Goal: Transaction & Acquisition: Purchase product/service

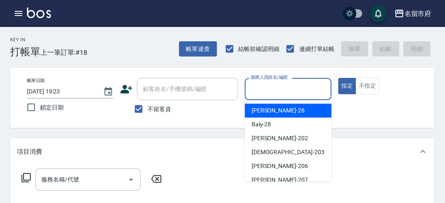
drag, startPoint x: 273, startPoint y: 92, endPoint x: 272, endPoint y: 114, distance: 22.3
click at [272, 92] on input "服務人員姓名/編號" at bounding box center [287, 89] width 79 height 15
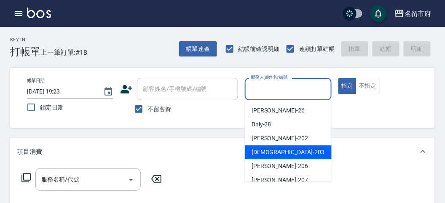
click at [267, 159] on div "聖德 -203" at bounding box center [288, 152] width 87 height 14
type input "聖德-203"
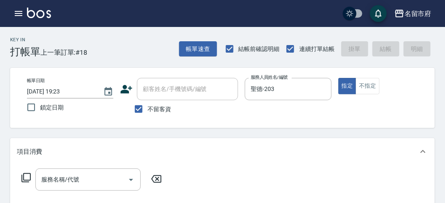
click at [21, 177] on icon at bounding box center [25, 177] width 9 height 9
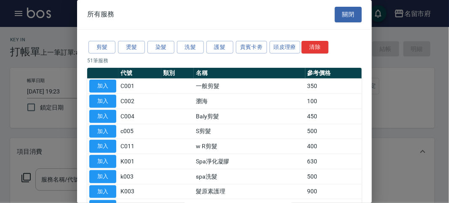
click at [188, 44] on button "洗髮" at bounding box center [190, 47] width 27 height 13
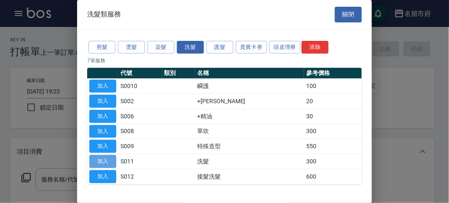
click at [107, 164] on button "加入" at bounding box center [102, 161] width 27 height 13
type input "洗髮(S011)"
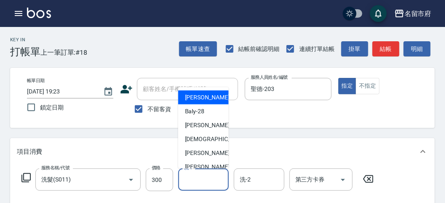
click at [192, 178] on input "洗-1" at bounding box center [203, 179] width 43 height 15
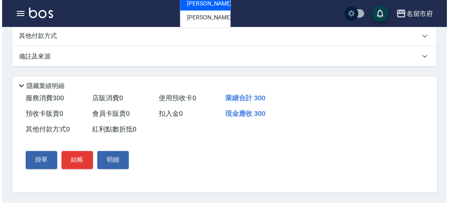
scroll to position [13, 0]
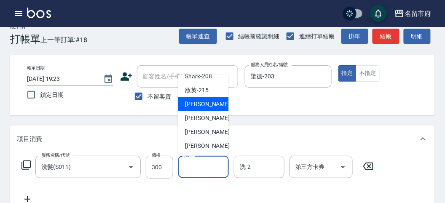
click at [205, 104] on span "小靜 -216" at bounding box center [213, 104] width 56 height 9
type input "小靜-216"
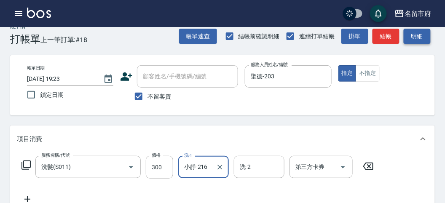
click at [417, 38] on button "明細" at bounding box center [416, 37] width 27 height 16
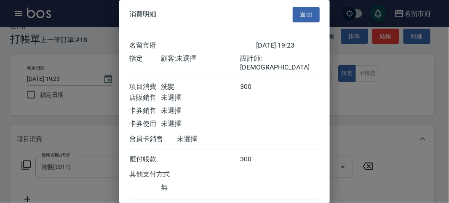
scroll to position [47, 0]
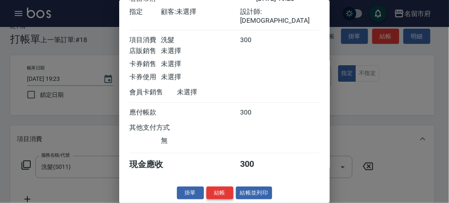
click at [219, 192] on button "結帳" at bounding box center [219, 192] width 27 height 13
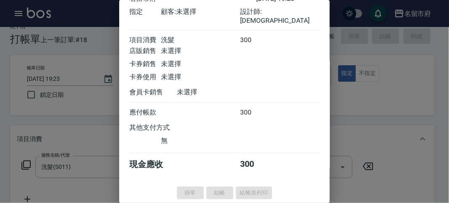
type input "[DATE] 20:02"
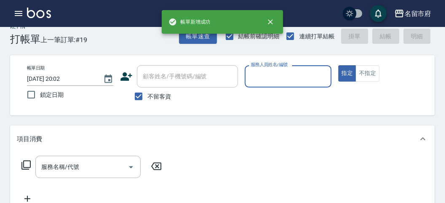
click at [20, 15] on icon "button" at bounding box center [19, 13] width 8 height 5
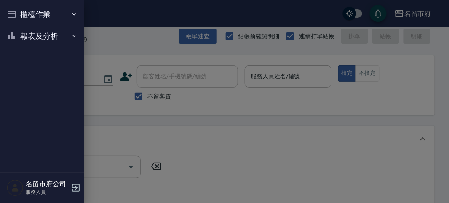
click at [25, 36] on button "報表及分析" at bounding box center [41, 36] width 77 height 22
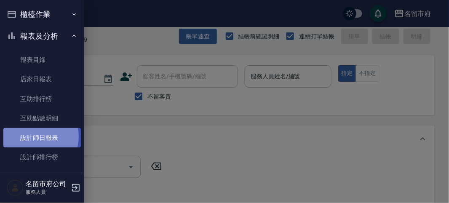
click at [34, 136] on link "設計師日報表" at bounding box center [41, 137] width 77 height 19
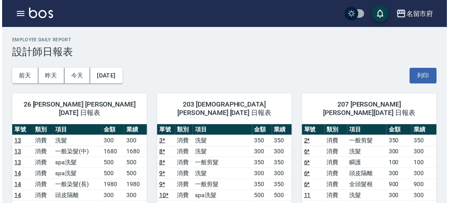
scroll to position [93, 0]
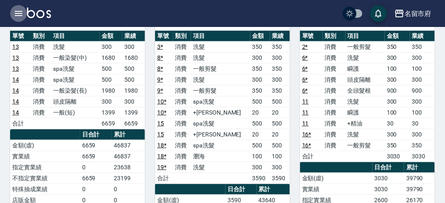
click at [17, 15] on icon "button" at bounding box center [18, 13] width 10 height 10
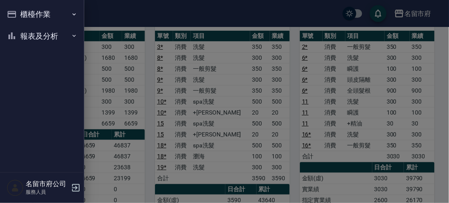
click at [22, 35] on button "報表及分析" at bounding box center [41, 36] width 77 height 22
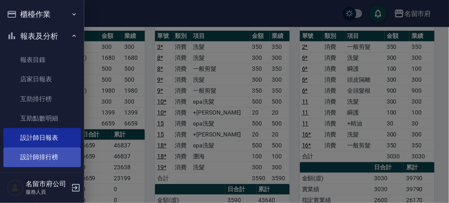
click at [23, 151] on link "設計師排行榜" at bounding box center [41, 156] width 77 height 19
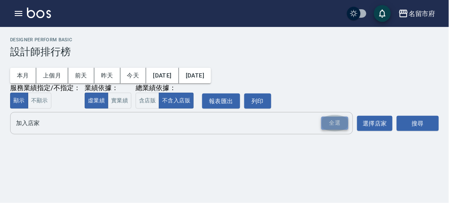
click at [346, 127] on div "全選" at bounding box center [334, 123] width 27 height 13
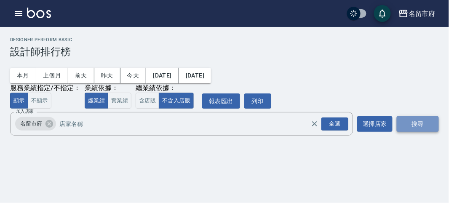
click at [403, 129] on button "搜尋" at bounding box center [418, 124] width 42 height 16
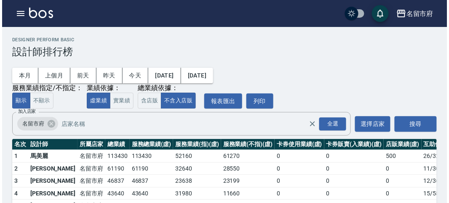
scroll to position [74, 0]
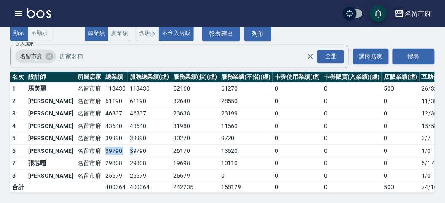
drag, startPoint x: 77, startPoint y: 141, endPoint x: 102, endPoint y: 144, distance: 25.4
click at [102, 144] on tr "6 [PERSON_NAME]留市府 39790 39790 26170 13620 0 0 0 1 / 0" at bounding box center [243, 150] width 466 height 13
click at [103, 157] on td "29808" at bounding box center [115, 163] width 24 height 13
drag, startPoint x: 75, startPoint y: 130, endPoint x: 95, endPoint y: 130, distance: 20.6
click at [95, 132] on tr "5 [PERSON_NAME] [GEOGRAPHIC_DATA] 39990 39990 30270 9720 0 0 0 3 / 7" at bounding box center [243, 138] width 466 height 13
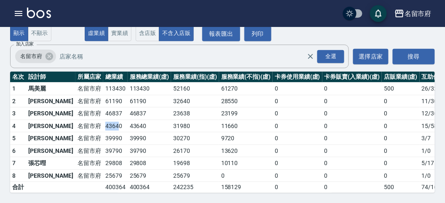
drag, startPoint x: 72, startPoint y: 114, endPoint x: 91, endPoint y: 115, distance: 19.8
click at [91, 120] on tr "4 [PERSON_NAME][GEOGRAPHIC_DATA] 43640 43640 31980 11660 0 0 0 15 / 589" at bounding box center [243, 126] width 466 height 13
click at [103, 120] on td "43640" at bounding box center [115, 126] width 24 height 13
click at [17, 16] on icon "button" at bounding box center [18, 13] width 10 height 10
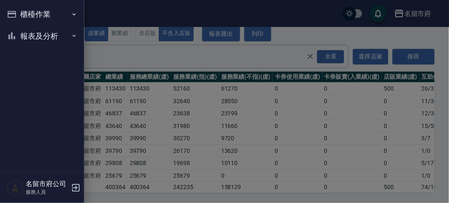
click at [17, 16] on button "櫃檯作業" at bounding box center [41, 14] width 77 height 22
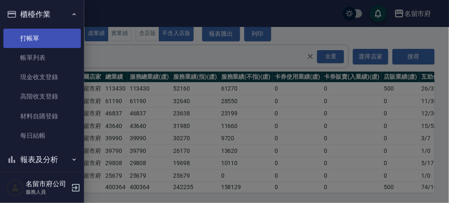
click at [30, 36] on link "打帳單" at bounding box center [41, 38] width 77 height 19
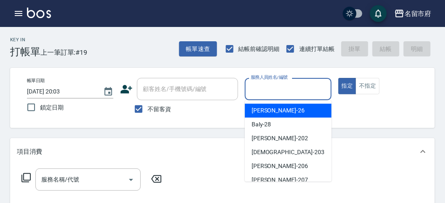
click at [272, 94] on input "服務人員姓名/編號" at bounding box center [287, 89] width 79 height 15
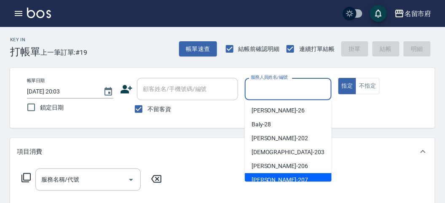
click at [264, 180] on span "[PERSON_NAME] -207" at bounding box center [279, 180] width 56 height 9
type input "[PERSON_NAME]-207"
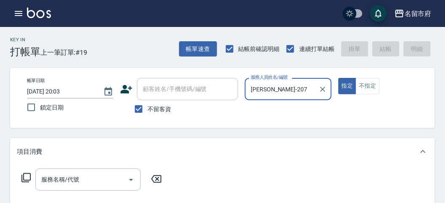
click at [23, 178] on icon at bounding box center [25, 177] width 9 height 9
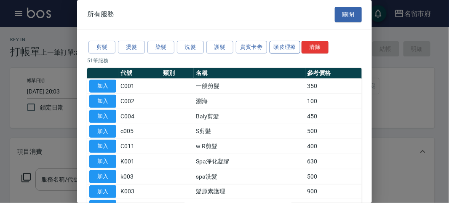
click at [288, 50] on button "頭皮理療" at bounding box center [284, 47] width 31 height 13
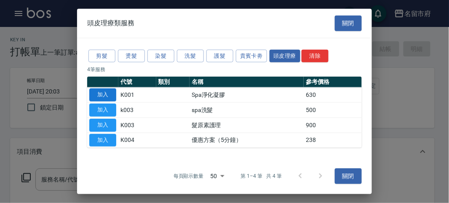
click at [106, 93] on button "加入" at bounding box center [102, 94] width 27 height 13
type input "Spa淨化凝膠(K001)"
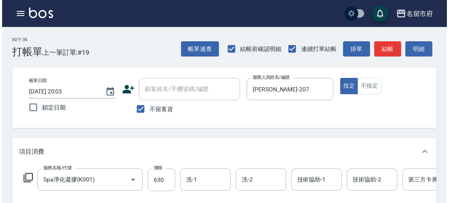
scroll to position [254, 0]
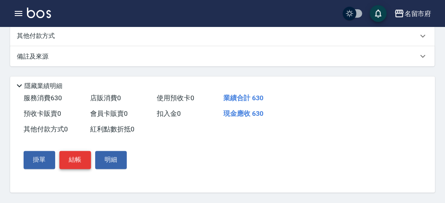
click at [78, 157] on button "結帳" at bounding box center [75, 160] width 32 height 18
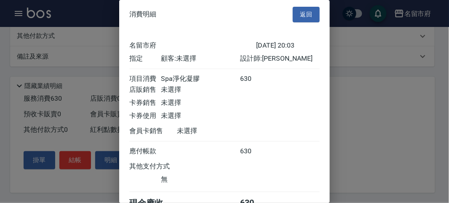
scroll to position [47, 0]
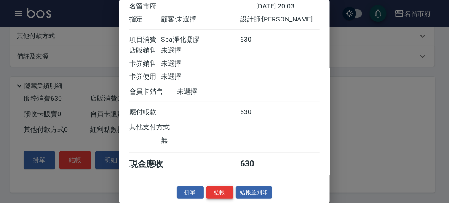
click at [219, 190] on button "結帳" at bounding box center [219, 192] width 27 height 13
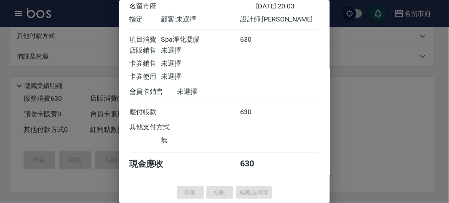
type input "[DATE] 20:16"
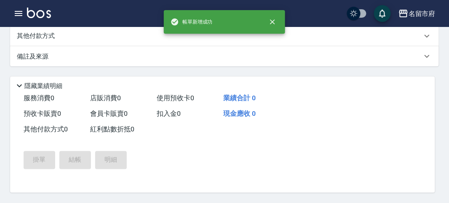
scroll to position [0, 0]
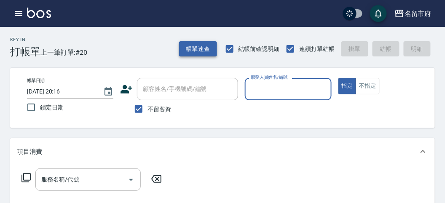
click at [193, 47] on button "帳單速查" at bounding box center [198, 49] width 38 height 16
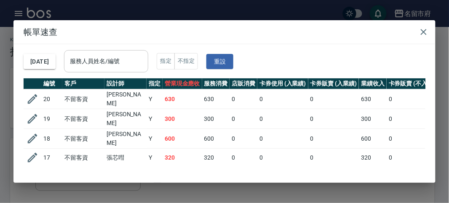
click at [122, 60] on input "服務人員姓名/編號" at bounding box center [106, 61] width 77 height 15
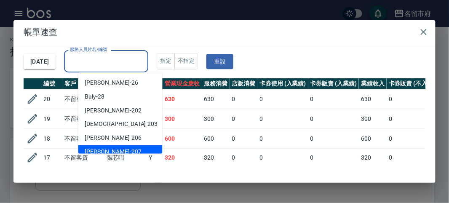
click at [104, 146] on div "[PERSON_NAME] -207" at bounding box center [120, 152] width 84 height 14
type input "[PERSON_NAME]-207"
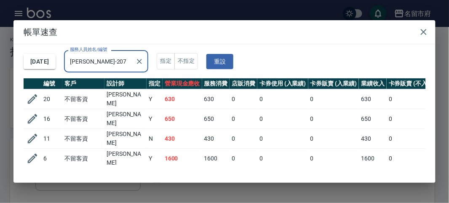
scroll to position [32, 0]
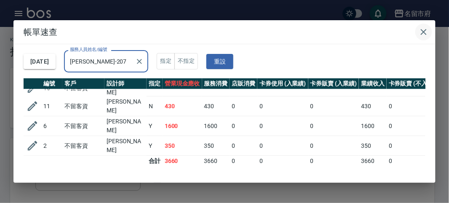
click at [424, 32] on icon "button" at bounding box center [424, 32] width 6 height 6
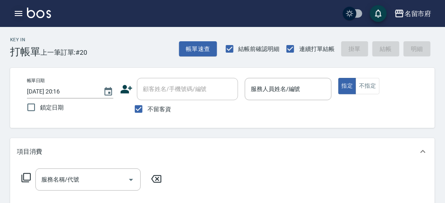
click at [17, 14] on icon "button" at bounding box center [18, 13] width 10 height 10
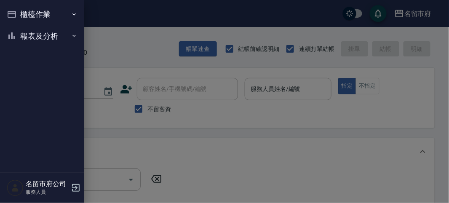
click at [21, 29] on button "報表及分析" at bounding box center [41, 36] width 77 height 22
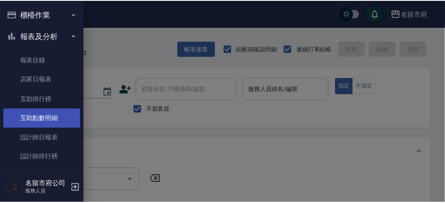
scroll to position [27, 0]
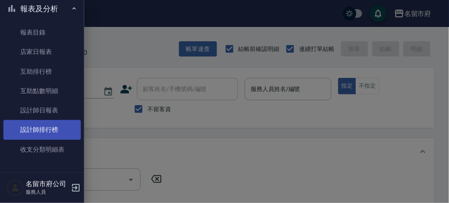
drag, startPoint x: 48, startPoint y: 132, endPoint x: 64, endPoint y: 133, distance: 16.4
click at [47, 133] on link "設計師排行榜" at bounding box center [41, 129] width 77 height 19
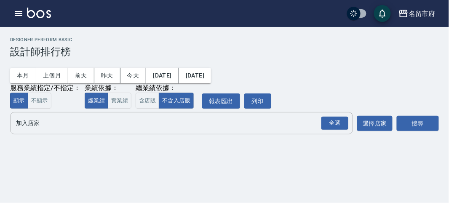
click at [338, 130] on button "全選" at bounding box center [335, 123] width 30 height 16
click at [343, 123] on div "全選" at bounding box center [334, 123] width 27 height 13
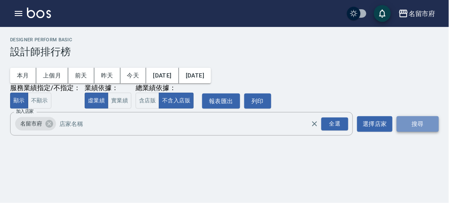
click at [424, 122] on button "搜尋" at bounding box center [418, 124] width 42 height 16
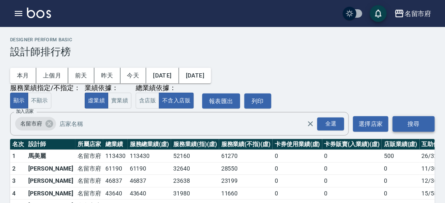
scroll to position [74, 0]
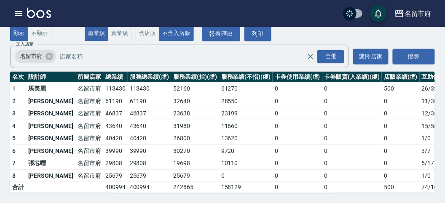
click at [40, 11] on img at bounding box center [39, 13] width 24 height 11
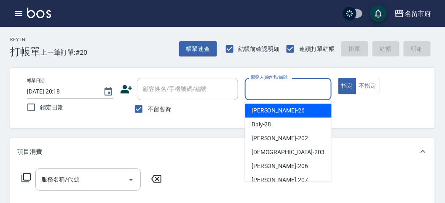
click at [264, 93] on input "服務人員姓名/編號" at bounding box center [287, 89] width 79 height 15
drag, startPoint x: 273, startPoint y: 104, endPoint x: 42, endPoint y: 141, distance: 234.0
click at [272, 104] on div "[PERSON_NAME] -26" at bounding box center [288, 111] width 87 height 14
type input "[PERSON_NAME]-26"
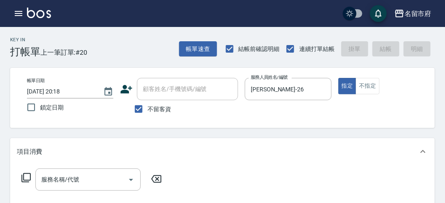
click at [21, 177] on icon at bounding box center [26, 178] width 10 height 10
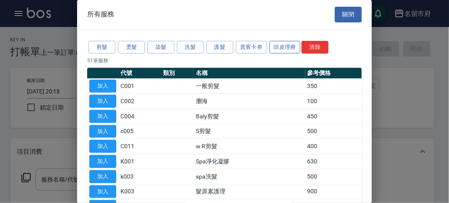
click at [280, 41] on button "頭皮理療" at bounding box center [284, 47] width 31 height 13
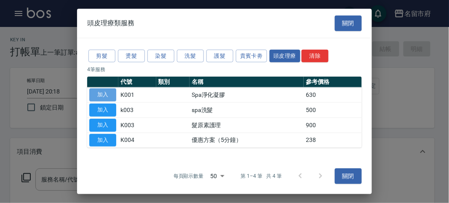
click at [98, 94] on button "加入" at bounding box center [102, 94] width 27 height 13
type input "Spa淨化凝膠(K001)"
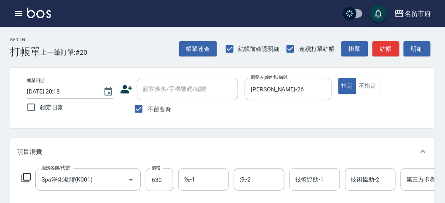
click at [28, 177] on icon at bounding box center [26, 178] width 10 height 10
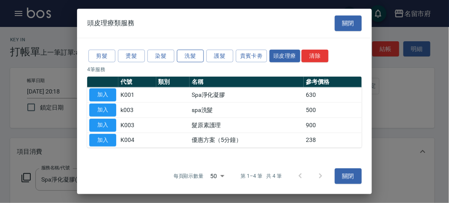
click at [180, 56] on button "洗髮" at bounding box center [190, 55] width 27 height 13
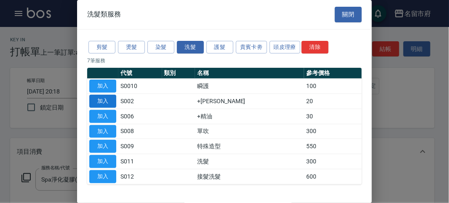
click at [101, 102] on button "加入" at bounding box center [102, 101] width 27 height 13
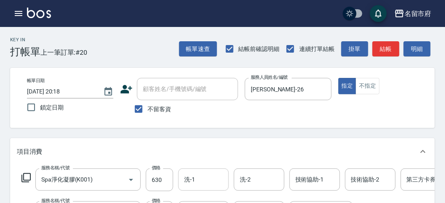
click at [200, 181] on input "洗-1" at bounding box center [203, 179] width 43 height 15
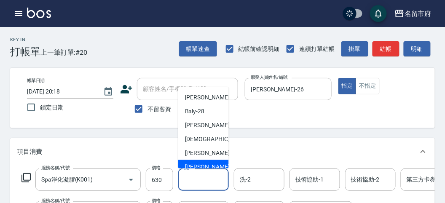
scroll to position [92, 0]
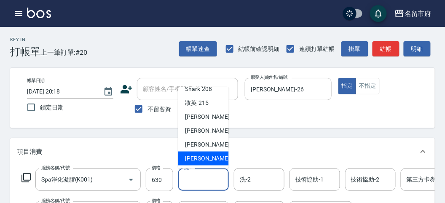
click at [199, 163] on div "[PERSON_NAME] -222" at bounding box center [203, 159] width 51 height 14
type input "[PERSON_NAME]-222"
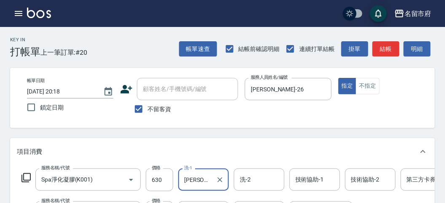
scroll to position [93, 0]
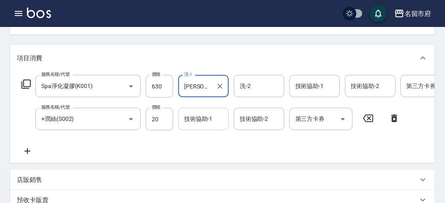
click at [197, 122] on div "技術協助-1 技術協助-1" at bounding box center [203, 119] width 51 height 22
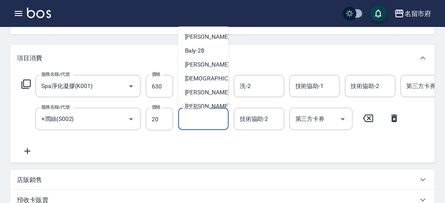
scroll to position [92, 0]
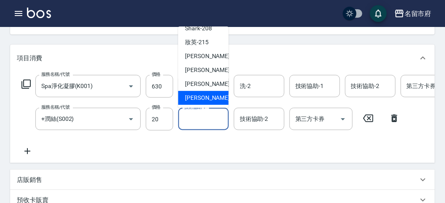
click at [197, 98] on span "[PERSON_NAME] -222" at bounding box center [213, 97] width 56 height 9
type input "[PERSON_NAME]-222"
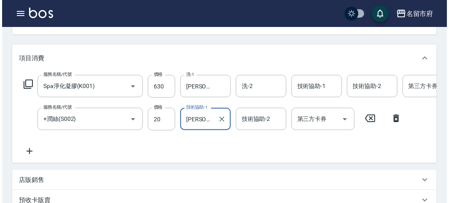
scroll to position [287, 0]
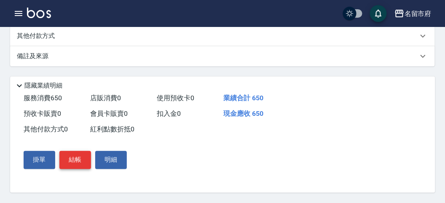
click at [77, 152] on button "結帳" at bounding box center [75, 160] width 32 height 18
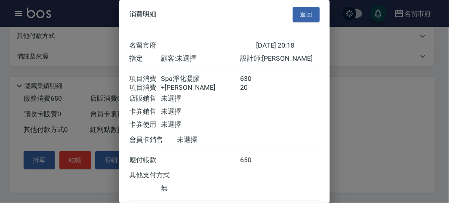
scroll to position [56, 0]
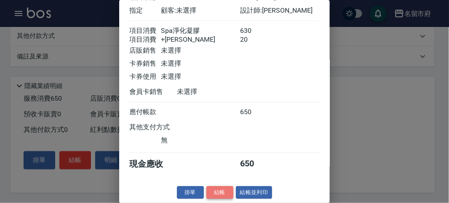
click at [218, 188] on button "結帳" at bounding box center [219, 192] width 27 height 13
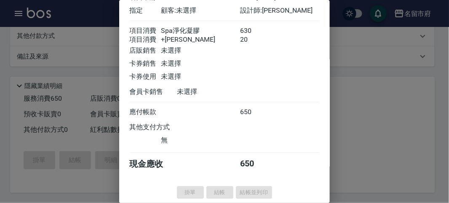
type input "[DATE] 20:21"
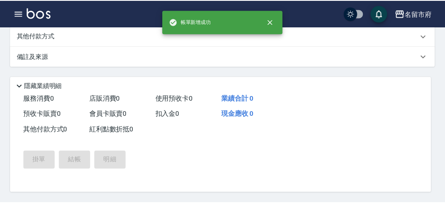
scroll to position [0, 0]
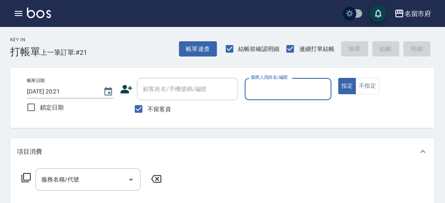
click at [283, 90] on div "服務人員姓名/編號 服務人員姓名/編號" at bounding box center [288, 89] width 86 height 22
click at [24, 178] on icon at bounding box center [26, 178] width 10 height 10
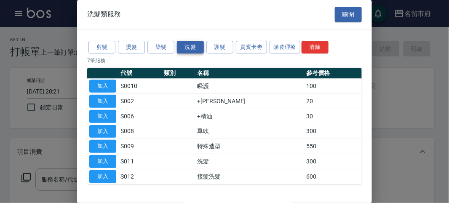
click at [194, 48] on button "洗髮" at bounding box center [190, 47] width 27 height 13
drag, startPoint x: 110, startPoint y: 158, endPoint x: 78, endPoint y: 165, distance: 32.6
click at [110, 158] on button "加入" at bounding box center [102, 161] width 27 height 13
type input "洗髮(S011)"
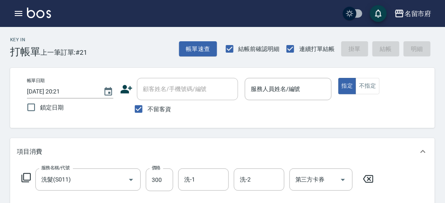
click at [26, 178] on icon at bounding box center [26, 178] width 10 height 10
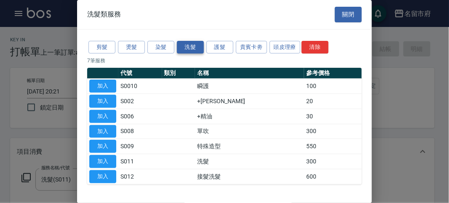
click at [196, 46] on button "洗髮" at bounding box center [190, 47] width 27 height 13
drag, startPoint x: 96, startPoint y: 99, endPoint x: 60, endPoint y: 116, distance: 39.4
click at [96, 99] on button "加入" at bounding box center [102, 101] width 27 height 13
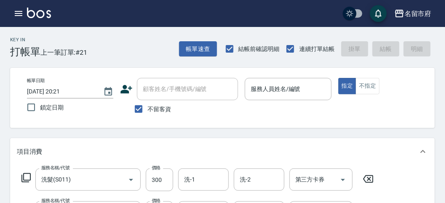
click at [24, 176] on icon at bounding box center [26, 178] width 10 height 10
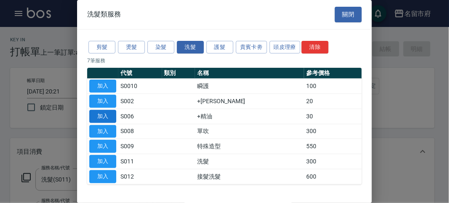
click at [114, 115] on button "加入" at bounding box center [102, 116] width 27 height 13
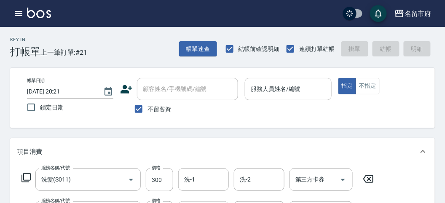
scroll to position [93, 0]
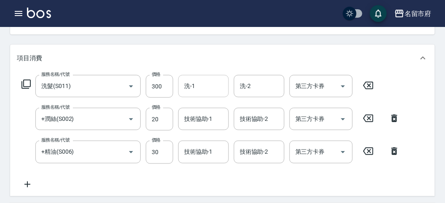
click at [202, 91] on input "洗-1" at bounding box center [203, 86] width 43 height 15
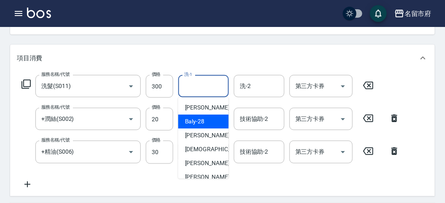
scroll to position [92, 0]
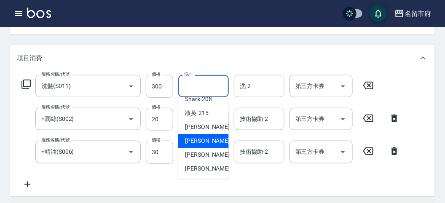
click at [211, 143] on span "Min Min -218" at bounding box center [213, 140] width 56 height 9
type input "Min Min-218"
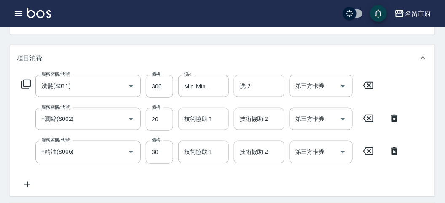
scroll to position [81, 0]
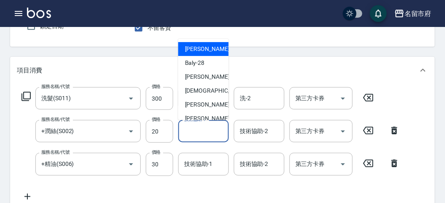
click at [205, 126] on div "技術協助-1 技術協助-1" at bounding box center [203, 131] width 51 height 22
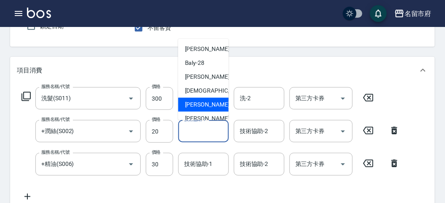
scroll to position [92, 0]
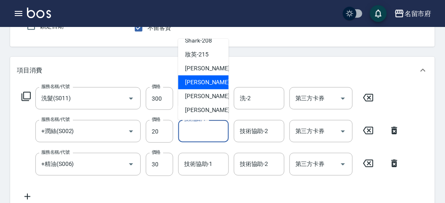
drag, startPoint x: 208, startPoint y: 79, endPoint x: 205, endPoint y: 83, distance: 5.1
click at [208, 80] on span "Min Min -218" at bounding box center [213, 82] width 56 height 9
type input "Min Min-218"
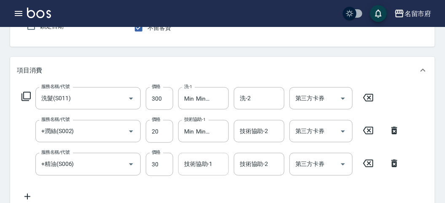
click at [199, 162] on input "技術協助-1" at bounding box center [203, 164] width 43 height 15
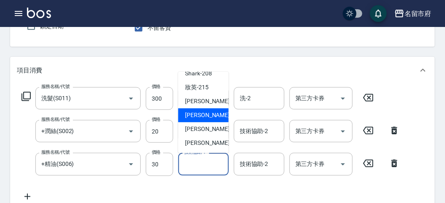
click at [205, 117] on span "Min Min -218" at bounding box center [213, 115] width 56 height 9
type input "Min Min-218"
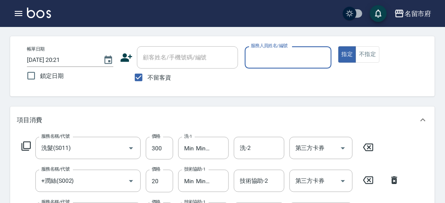
scroll to position [0, 0]
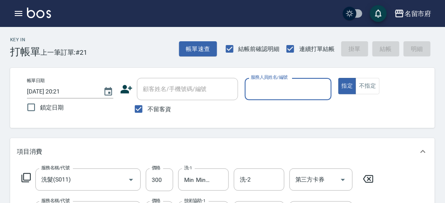
click at [282, 86] on input "服務人員姓名/編號" at bounding box center [287, 89] width 79 height 15
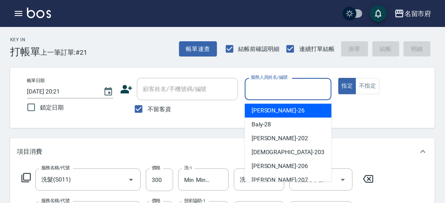
click at [287, 107] on div "[PERSON_NAME] -26" at bounding box center [288, 111] width 87 height 14
type input "[PERSON_NAME]-26"
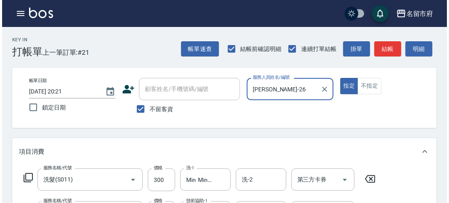
scroll to position [312, 0]
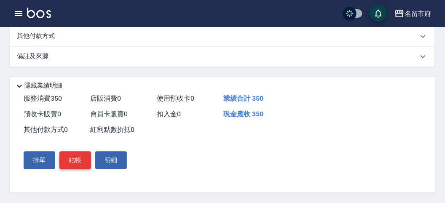
click at [83, 162] on button "結帳" at bounding box center [75, 161] width 32 height 18
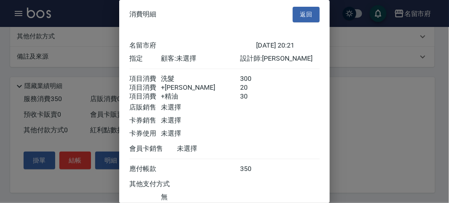
scroll to position [66, 0]
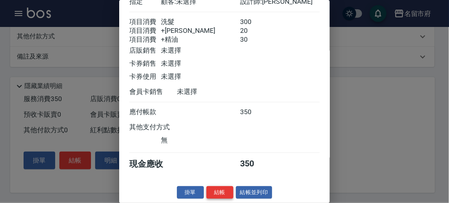
click at [219, 191] on button "結帳" at bounding box center [219, 192] width 27 height 13
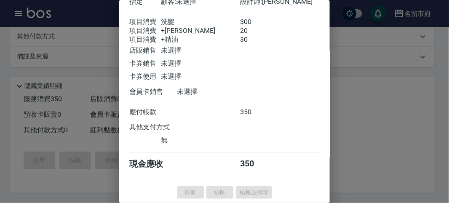
type input "[DATE] 20:33"
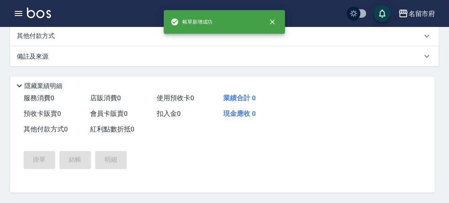
scroll to position [0, 0]
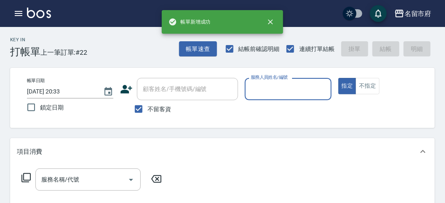
click at [268, 91] on input "服務人員姓名/編號" at bounding box center [287, 89] width 79 height 15
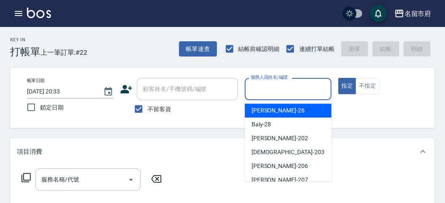
click at [276, 109] on div "[PERSON_NAME] -26" at bounding box center [288, 111] width 87 height 14
type input "[PERSON_NAME]-26"
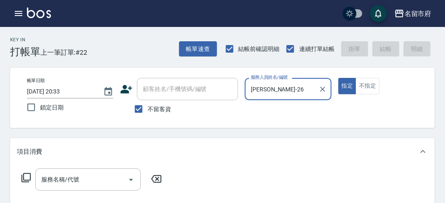
click at [28, 176] on icon at bounding box center [26, 178] width 10 height 10
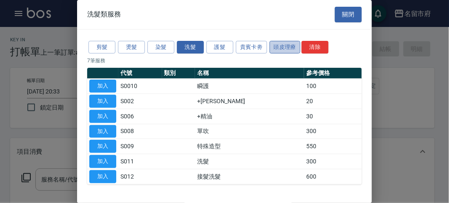
click at [277, 42] on button "頭皮理療" at bounding box center [284, 47] width 31 height 13
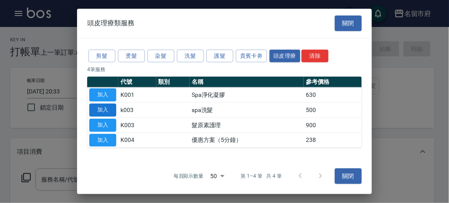
click at [115, 108] on button "加入" at bounding box center [102, 110] width 27 height 13
type input "spa洗髮(k003)"
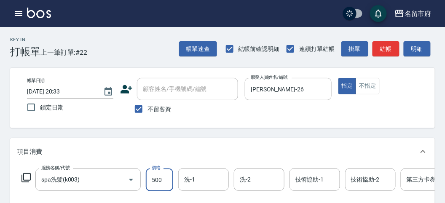
click at [163, 184] on input "500" at bounding box center [159, 179] width 27 height 23
click at [26, 178] on icon at bounding box center [26, 178] width 10 height 10
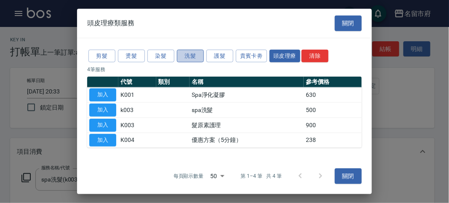
click at [186, 56] on button "洗髮" at bounding box center [190, 55] width 27 height 13
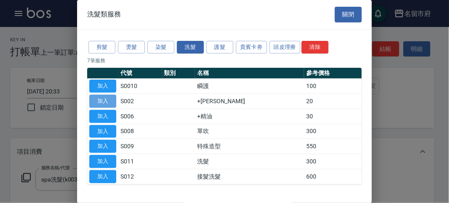
click at [105, 99] on button "加入" at bounding box center [102, 101] width 27 height 13
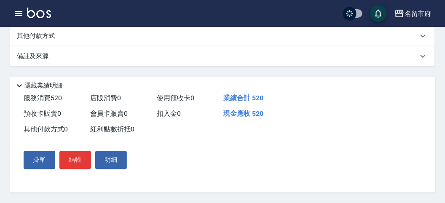
scroll to position [100, 0]
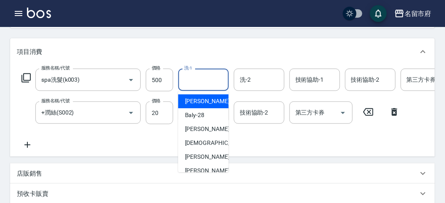
click at [197, 78] on input "洗-1" at bounding box center [203, 79] width 43 height 15
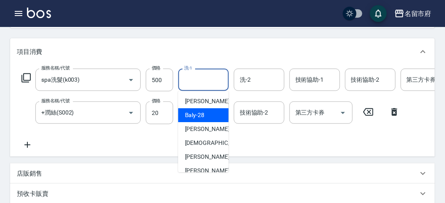
scroll to position [92, 0]
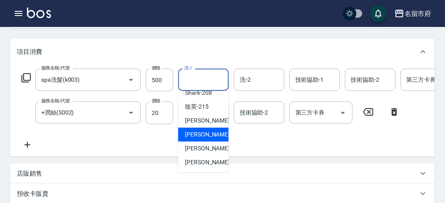
click at [210, 130] on span "Min Min -218" at bounding box center [213, 134] width 56 height 9
type input "Min Min-218"
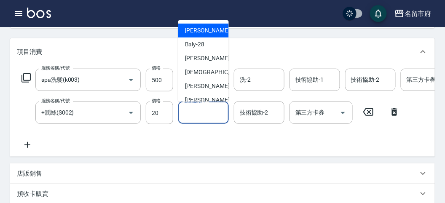
click at [208, 114] on input "技術協助-1" at bounding box center [203, 112] width 43 height 15
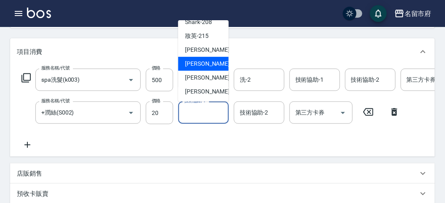
click at [210, 65] on span "Min Min -218" at bounding box center [213, 63] width 56 height 9
type input "Min Min-218"
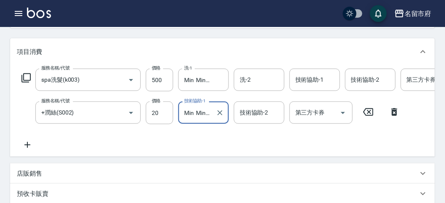
click at [186, 139] on div "服務名稱/代號 spa洗髮(k003) 服務名稱/代號 價格 500 價格 洗-1 Min Min-218 洗-1 洗-2 洗-2 技術協助-1 技術協助-1…" at bounding box center [253, 109] width 473 height 81
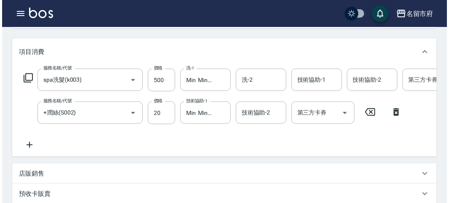
scroll to position [287, 0]
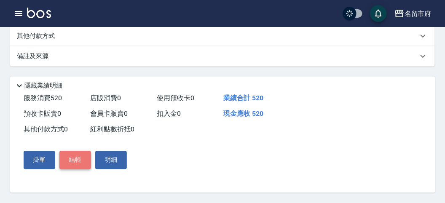
click at [79, 156] on button "結帳" at bounding box center [75, 160] width 32 height 18
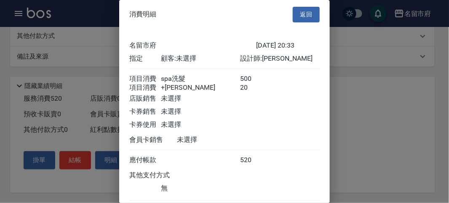
scroll to position [56, 0]
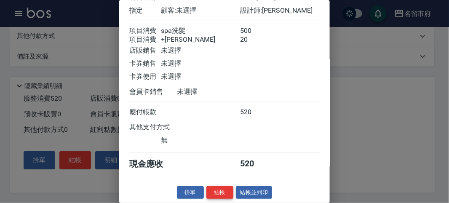
click at [217, 192] on button "結帳" at bounding box center [219, 192] width 27 height 13
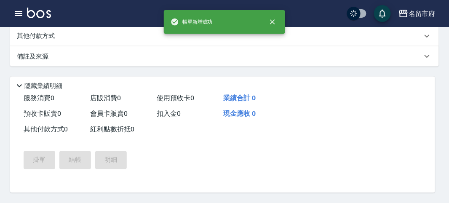
scroll to position [0, 0]
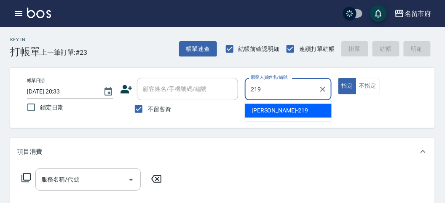
type input "219"
type button "true"
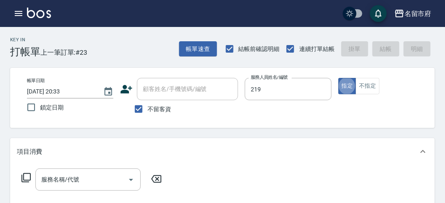
type input "[PERSON_NAME]-219"
click at [26, 175] on icon at bounding box center [26, 178] width 10 height 10
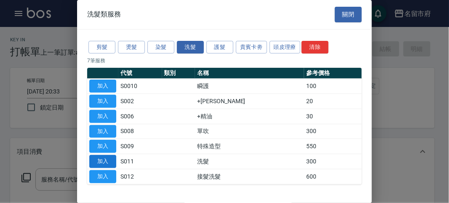
click at [105, 161] on button "加入" at bounding box center [102, 161] width 27 height 13
type input "洗髮(S011)"
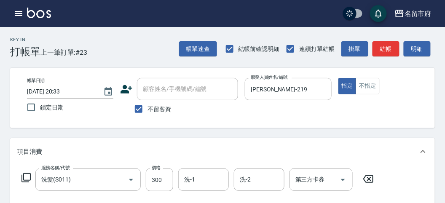
click at [26, 178] on icon at bounding box center [26, 178] width 10 height 10
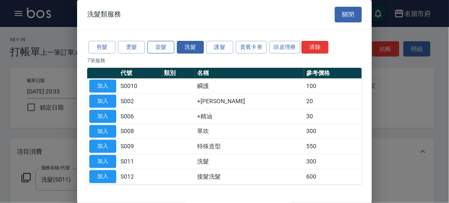
click at [160, 48] on button "染髮" at bounding box center [160, 47] width 27 height 13
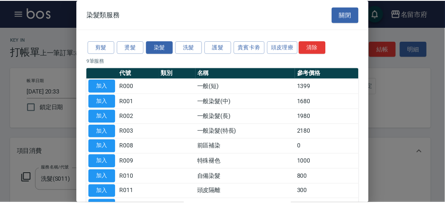
scroll to position [47, 0]
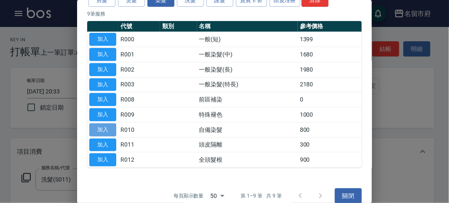
drag, startPoint x: 95, startPoint y: 127, endPoint x: 105, endPoint y: 133, distance: 11.7
click at [96, 128] on button "加入" at bounding box center [102, 129] width 27 height 13
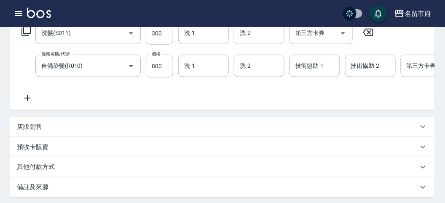
scroll to position [0, 79]
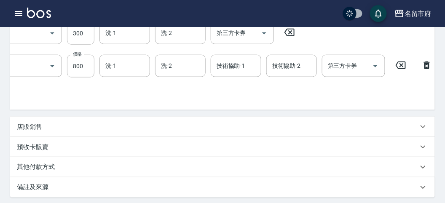
click at [428, 63] on icon at bounding box center [426, 65] width 6 height 8
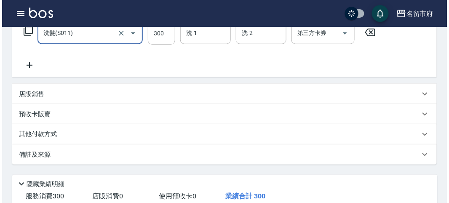
scroll to position [6, 0]
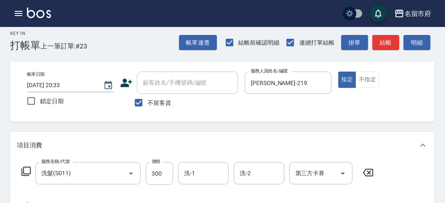
click at [29, 169] on icon at bounding box center [26, 171] width 10 height 10
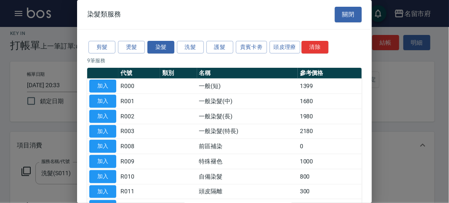
scroll to position [47, 0]
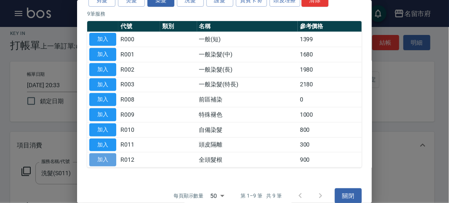
click at [109, 157] on button "加入" at bounding box center [102, 159] width 27 height 13
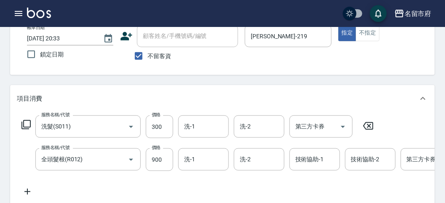
scroll to position [234, 0]
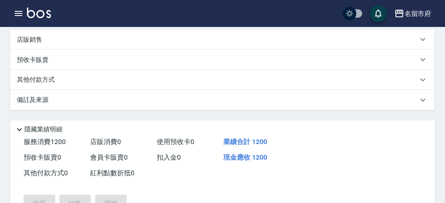
type input "[DATE] 20:37"
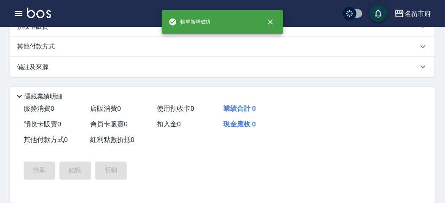
scroll to position [0, 0]
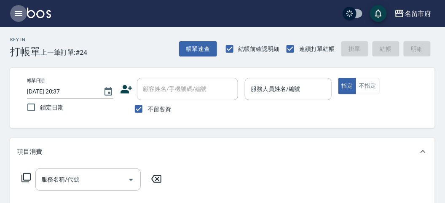
click at [22, 9] on icon "button" at bounding box center [18, 13] width 10 height 10
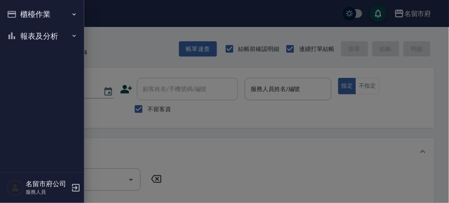
click at [18, 13] on button "櫃檯作業" at bounding box center [41, 14] width 77 height 22
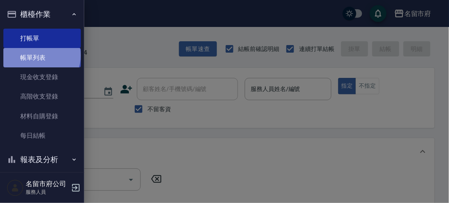
click at [41, 56] on link "帳單列表" at bounding box center [41, 57] width 77 height 19
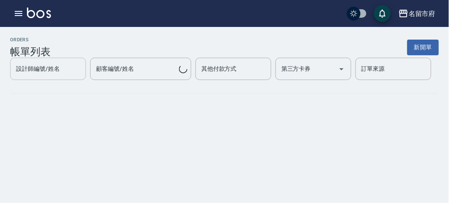
click at [43, 61] on div "設計師編號/姓名 設計師編號/姓名 顧客編號/姓名 顧客編號/姓名 其他付款方式 其他付款方式 第三方卡券 第三方卡券 訂單來源 訂單來源" at bounding box center [224, 69] width 429 height 22
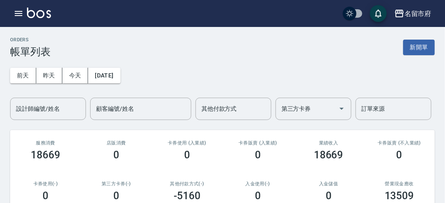
click at [153, 69] on div "[DATE] [DATE] [DATE] [DATE] 設計師編號/姓名 設計師編號/姓名 顧客編號/姓名 顧客編號/姓名 其他付款方式 其他付款方式 第三方…" at bounding box center [222, 89] width 424 height 62
click at [20, 15] on icon "button" at bounding box center [19, 13] width 8 height 5
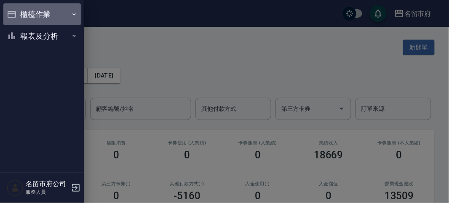
click at [21, 16] on button "櫃檯作業" at bounding box center [41, 14] width 77 height 22
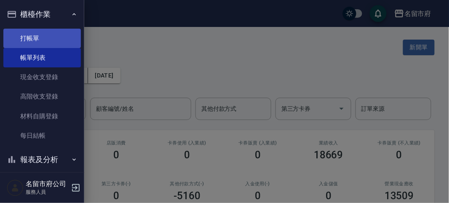
click at [37, 44] on link "打帳單" at bounding box center [41, 38] width 77 height 19
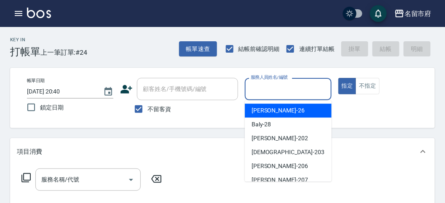
click at [252, 88] on input "服務人員姓名/編號" at bounding box center [287, 89] width 79 height 15
click at [256, 109] on span "[PERSON_NAME] -26" at bounding box center [277, 110] width 53 height 9
type input "[PERSON_NAME]-26"
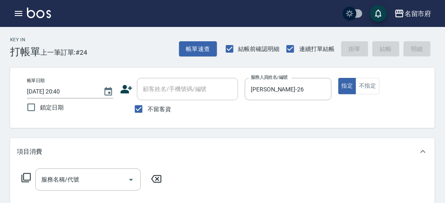
click at [26, 175] on icon at bounding box center [26, 178] width 10 height 10
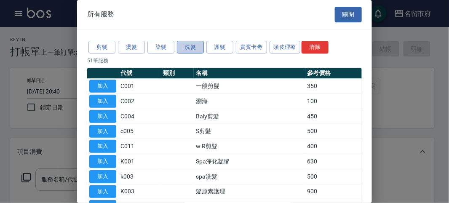
click at [186, 48] on button "洗髮" at bounding box center [190, 47] width 27 height 13
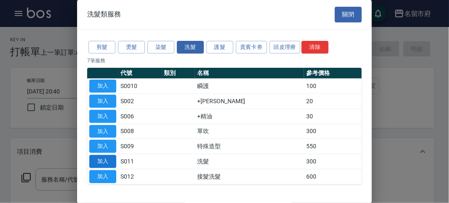
click at [102, 158] on button "加入" at bounding box center [102, 161] width 27 height 13
type input "洗髮(S011)"
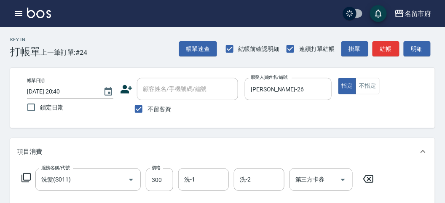
click at [23, 173] on icon at bounding box center [26, 178] width 10 height 10
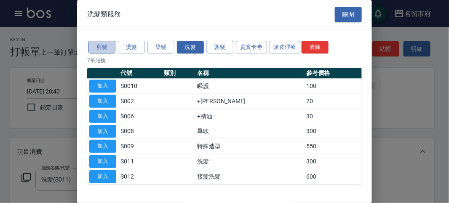
click at [99, 47] on button "剪髮" at bounding box center [101, 47] width 27 height 13
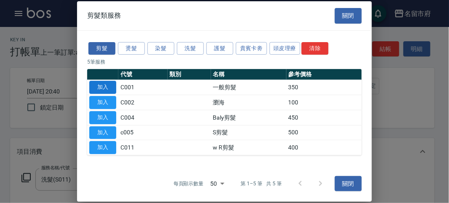
click at [114, 85] on button "加入" at bounding box center [102, 87] width 27 height 13
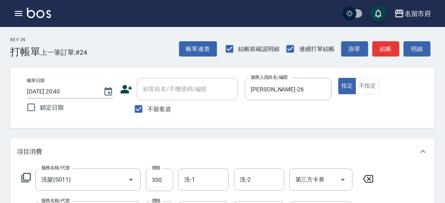
scroll to position [47, 0]
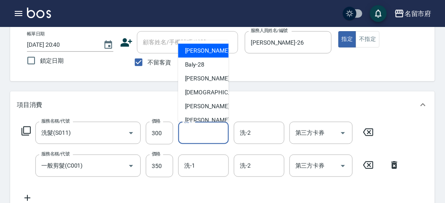
click at [193, 132] on input "洗-1" at bounding box center [203, 132] width 43 height 15
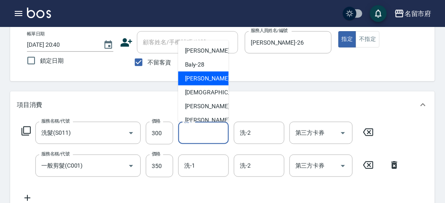
scroll to position [92, 0]
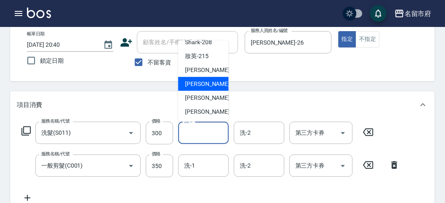
click at [213, 85] on span "Min Min -218" at bounding box center [213, 84] width 56 height 9
type input "Min Min-218"
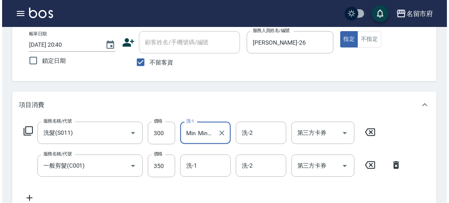
scroll to position [279, 0]
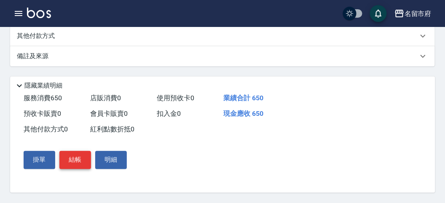
click at [78, 162] on button "結帳" at bounding box center [75, 160] width 32 height 18
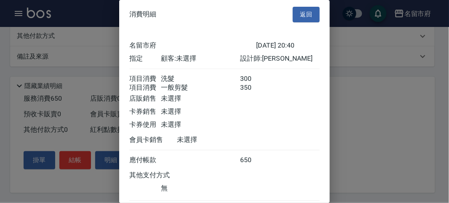
scroll to position [56, 0]
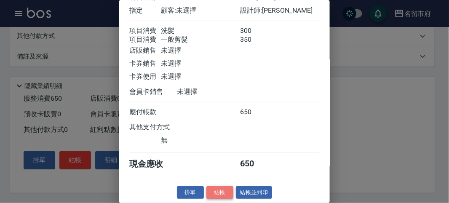
click at [222, 192] on button "結帳" at bounding box center [219, 192] width 27 height 13
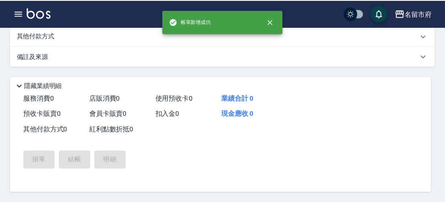
scroll to position [0, 0]
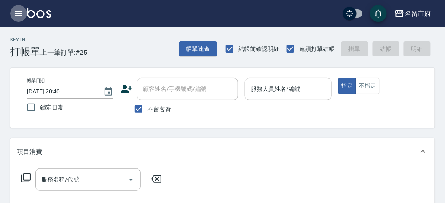
click at [21, 11] on icon "button" at bounding box center [19, 13] width 8 height 5
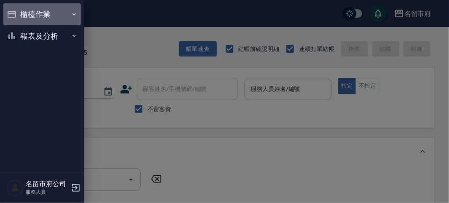
click at [21, 11] on button "櫃檯作業" at bounding box center [41, 14] width 77 height 22
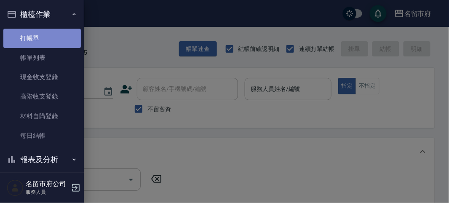
click at [43, 39] on link "打帳單" at bounding box center [41, 38] width 77 height 19
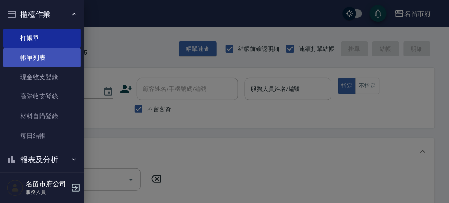
click at [51, 64] on link "帳單列表" at bounding box center [41, 57] width 77 height 19
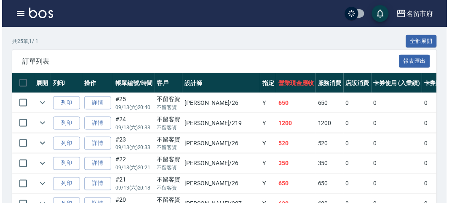
scroll to position [234, 0]
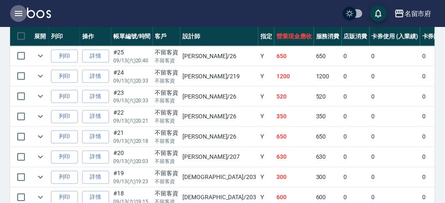
click at [16, 11] on icon "button" at bounding box center [19, 13] width 8 height 5
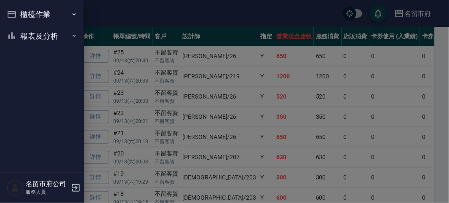
click at [25, 16] on button "櫃檯作業" at bounding box center [41, 14] width 77 height 22
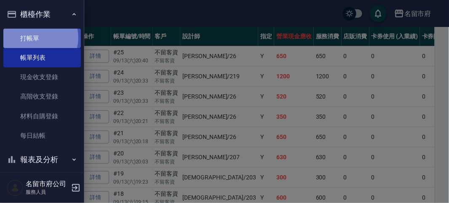
click at [36, 37] on link "打帳單" at bounding box center [41, 38] width 77 height 19
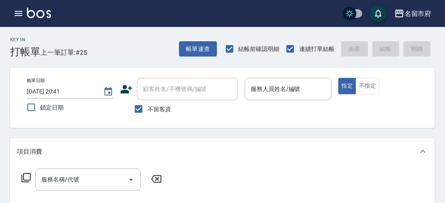
click at [148, 46] on div "Key In 打帳單 上一筆訂單:#25 帳單速查 結帳前確認明細 連續打單結帳 掛單 結帳 明細" at bounding box center [217, 42] width 434 height 31
click at [18, 13] on icon "button" at bounding box center [18, 13] width 10 height 10
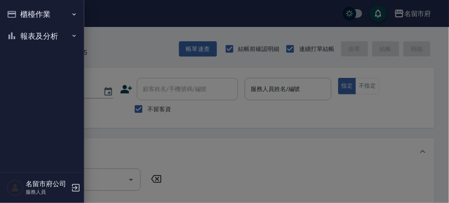
click at [35, 13] on button "櫃檯作業" at bounding box center [41, 14] width 77 height 22
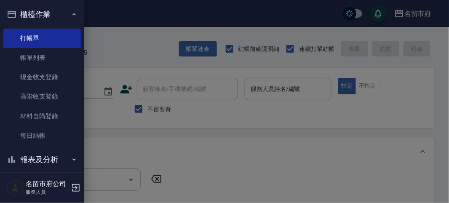
click at [138, 60] on div at bounding box center [224, 101] width 449 height 203
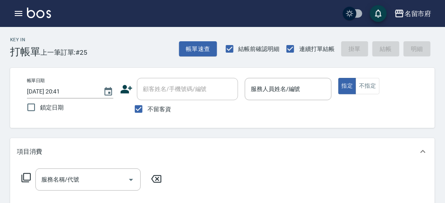
drag, startPoint x: 131, startPoint y: 44, endPoint x: 129, endPoint y: 48, distance: 4.9
click at [131, 45] on div "Key In 打帳單 上一筆訂單:#25 帳單速查 結帳前確認明細 連續打單結帳 掛單 結帳 明細" at bounding box center [217, 42] width 434 height 31
click at [15, 11] on icon "button" at bounding box center [18, 13] width 10 height 10
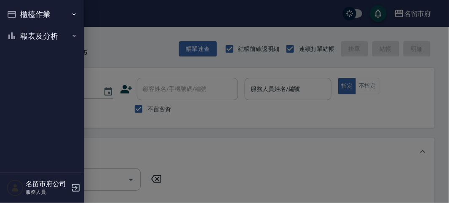
click at [43, 31] on button "報表及分析" at bounding box center [41, 36] width 77 height 22
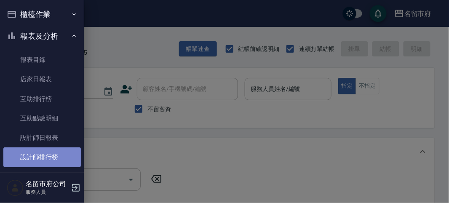
click at [59, 157] on link "設計師排行榜" at bounding box center [41, 156] width 77 height 19
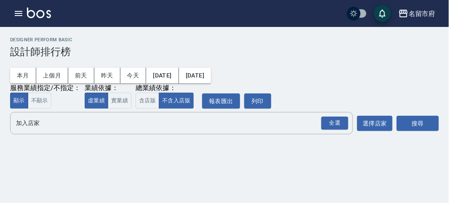
click at [100, 48] on h3 "設計師排行榜" at bounding box center [224, 52] width 429 height 12
click at [22, 75] on button "本月" at bounding box center [23, 76] width 26 height 16
click at [341, 125] on div "全選" at bounding box center [334, 123] width 27 height 13
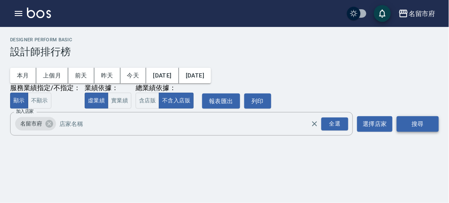
click at [416, 126] on button "搜尋" at bounding box center [418, 124] width 42 height 16
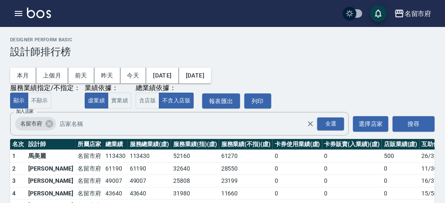
click at [212, 51] on h3 "設計師排行榜" at bounding box center [222, 52] width 424 height 12
